Goal: Information Seeking & Learning: Learn about a topic

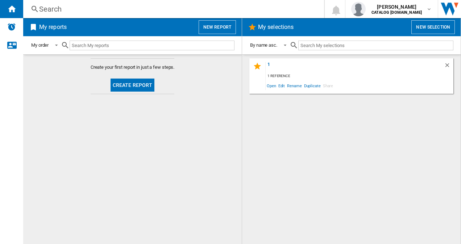
click at [95, 9] on div "Search" at bounding box center [172, 9] width 266 height 10
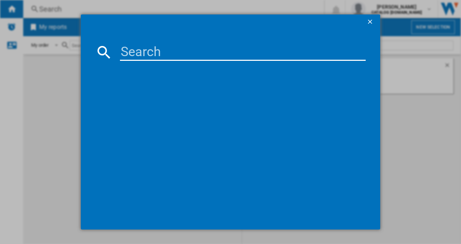
click at [133, 52] on input at bounding box center [243, 51] width 246 height 17
paste input "OAB7N82EF"
type input "OAB7N82EF"
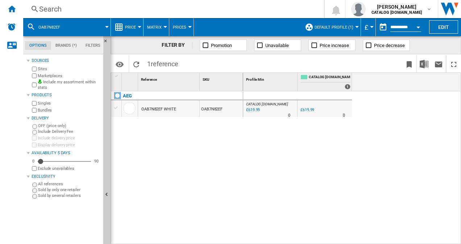
click at [339, 26] on span "Default profile (1)" at bounding box center [333, 27] width 39 height 5
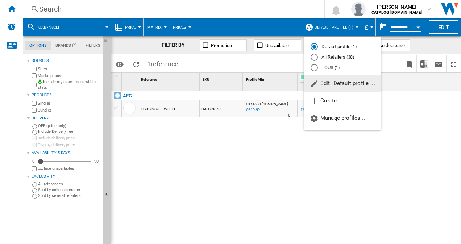
click at [340, 57] on md-radio-button "All Retailers (38)" at bounding box center [342, 57] width 64 height 7
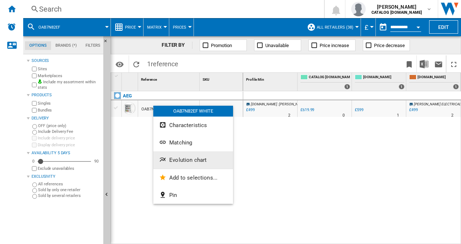
click at [187, 157] on span "Evolution chart" at bounding box center [187, 160] width 37 height 7
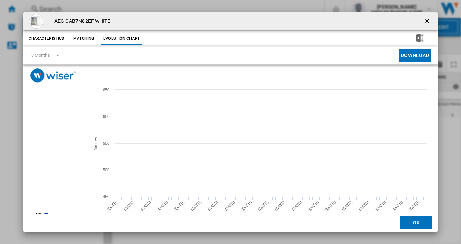
scroll to position [13, 0]
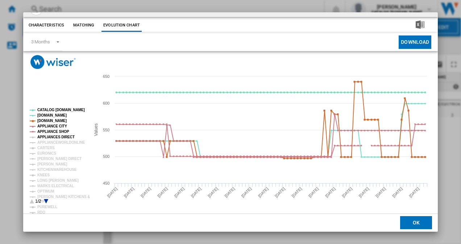
click at [44, 136] on tspan "APPLIANCES DIRECT" at bounding box center [55, 137] width 37 height 4
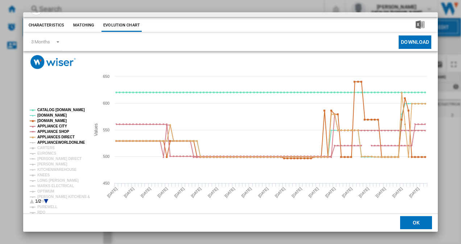
click at [44, 142] on tspan "APPLIANCEWORLDONLINE" at bounding box center [61, 142] width 48 height 4
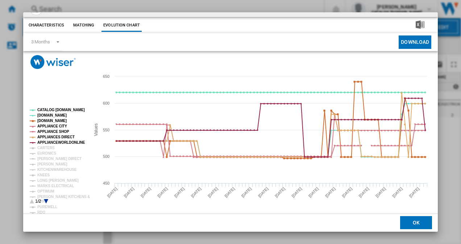
click at [44, 144] on tspan "APPLIANCEWORLDONLINE" at bounding box center [61, 142] width 48 height 4
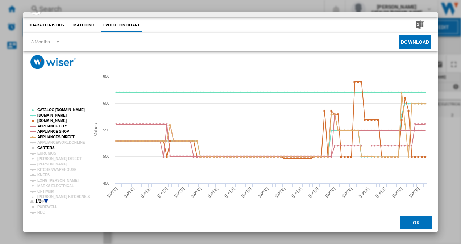
click at [44, 148] on tspan "CARTERS" at bounding box center [45, 148] width 17 height 4
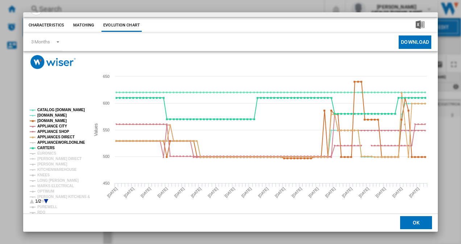
click at [55, 140] on tspan "APPLIANCEWORLDONLINE" at bounding box center [61, 142] width 48 height 4
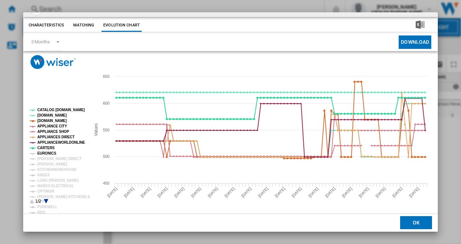
click at [48, 151] on tspan "EURONICS" at bounding box center [46, 153] width 19 height 4
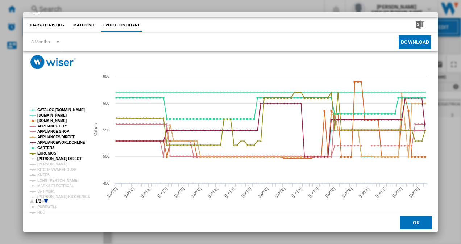
click at [48, 158] on tspan "[PERSON_NAME] DIRECT" at bounding box center [59, 159] width 44 height 4
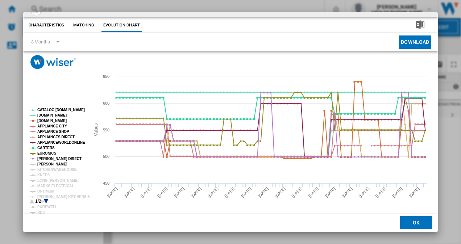
click at [47, 164] on tspan "[PERSON_NAME]" at bounding box center [52, 164] width 30 height 4
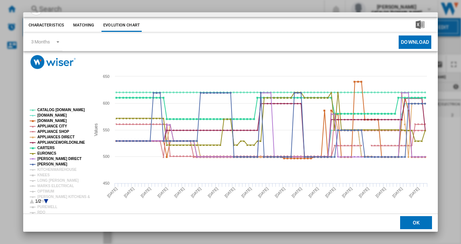
click at [45, 200] on icon "Product popup" at bounding box center [46, 201] width 4 height 4
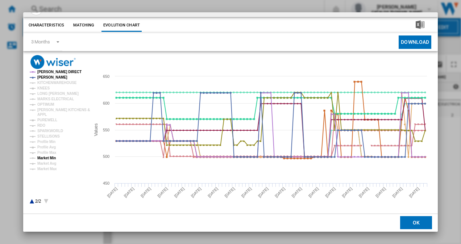
click at [50, 156] on tspan "Market Min" at bounding box center [46, 158] width 18 height 4
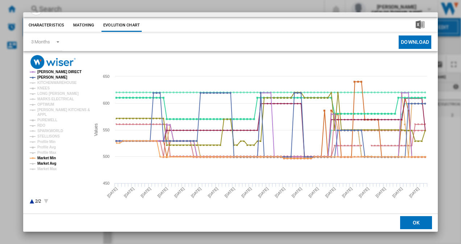
click at [50, 162] on tspan "Market Avg" at bounding box center [46, 163] width 19 height 4
